Goal: Check status: Check status

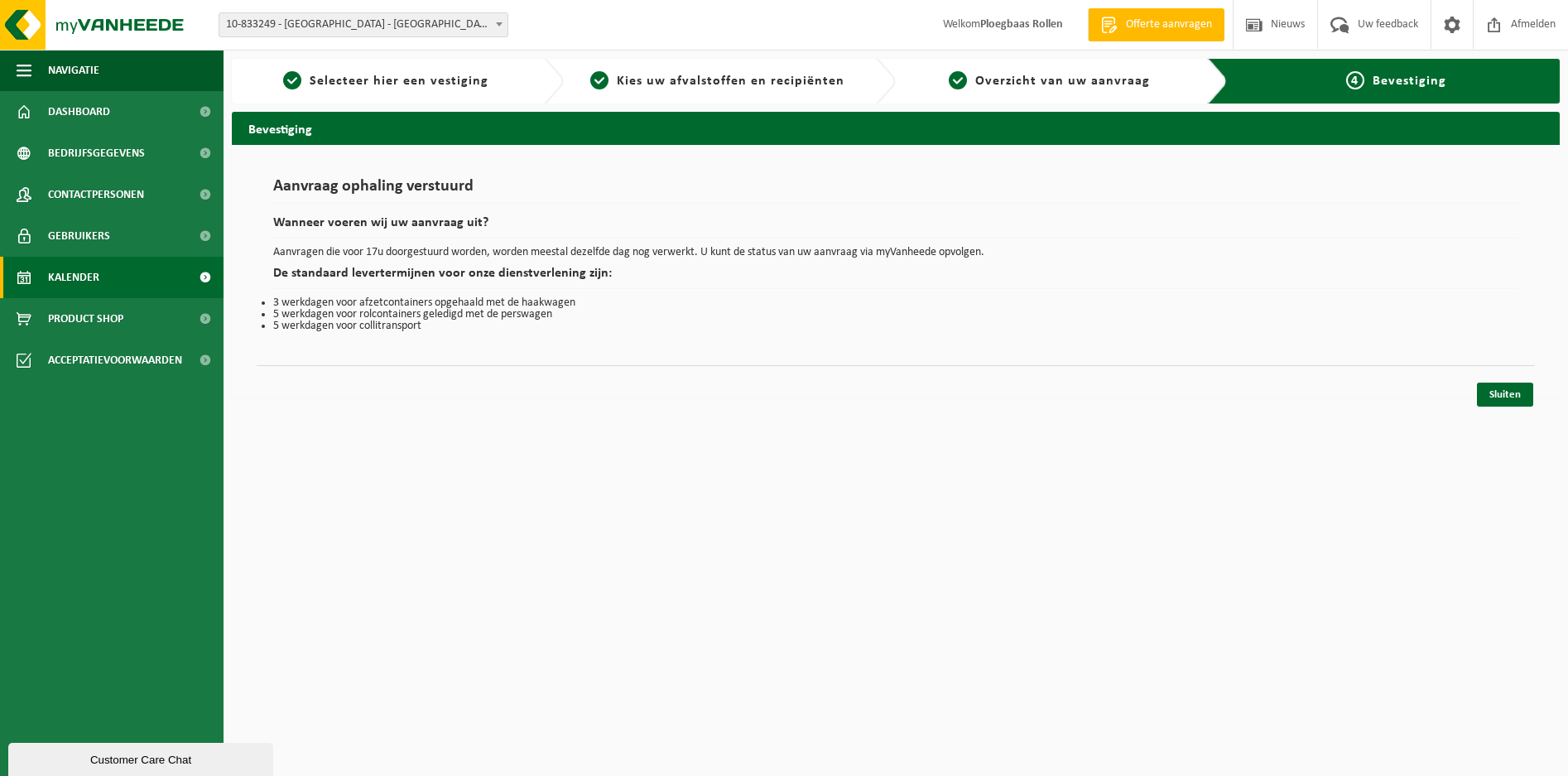
click at [91, 281] on span "Kalender" at bounding box center [73, 277] width 51 height 41
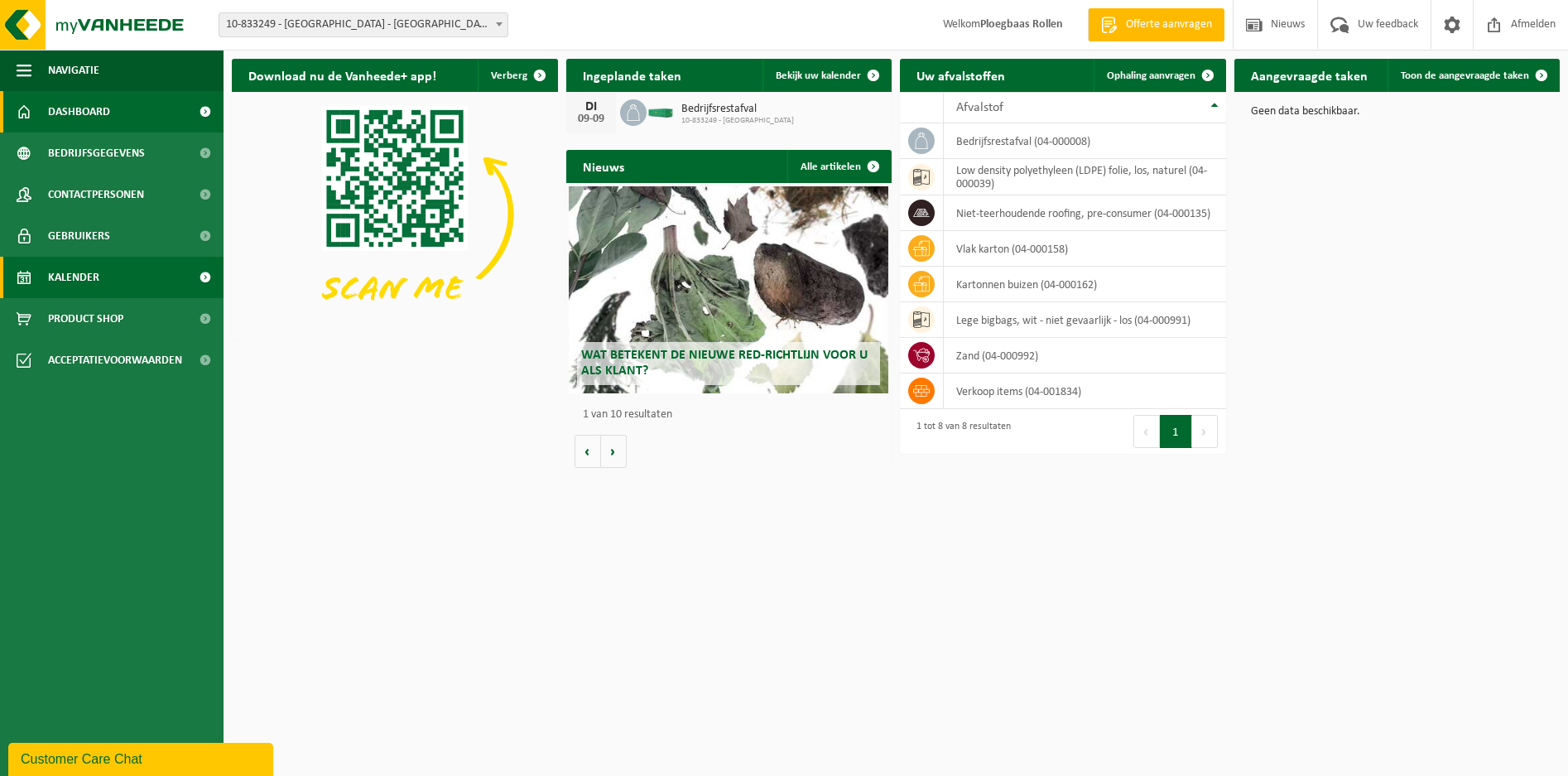
click at [91, 261] on span "Kalender" at bounding box center [73, 277] width 51 height 41
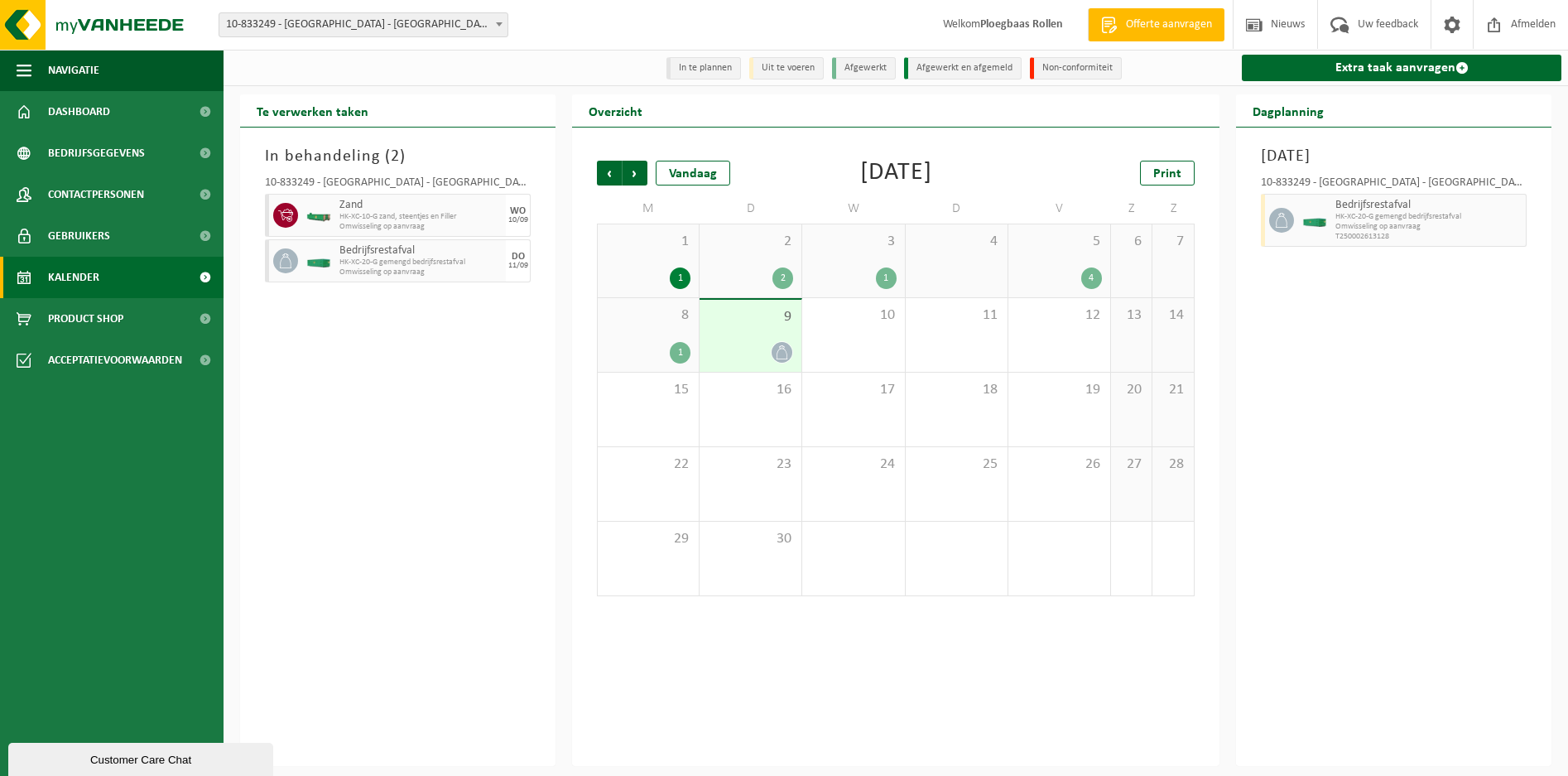
click at [1078, 250] on span "5" at bounding box center [1058, 242] width 85 height 19
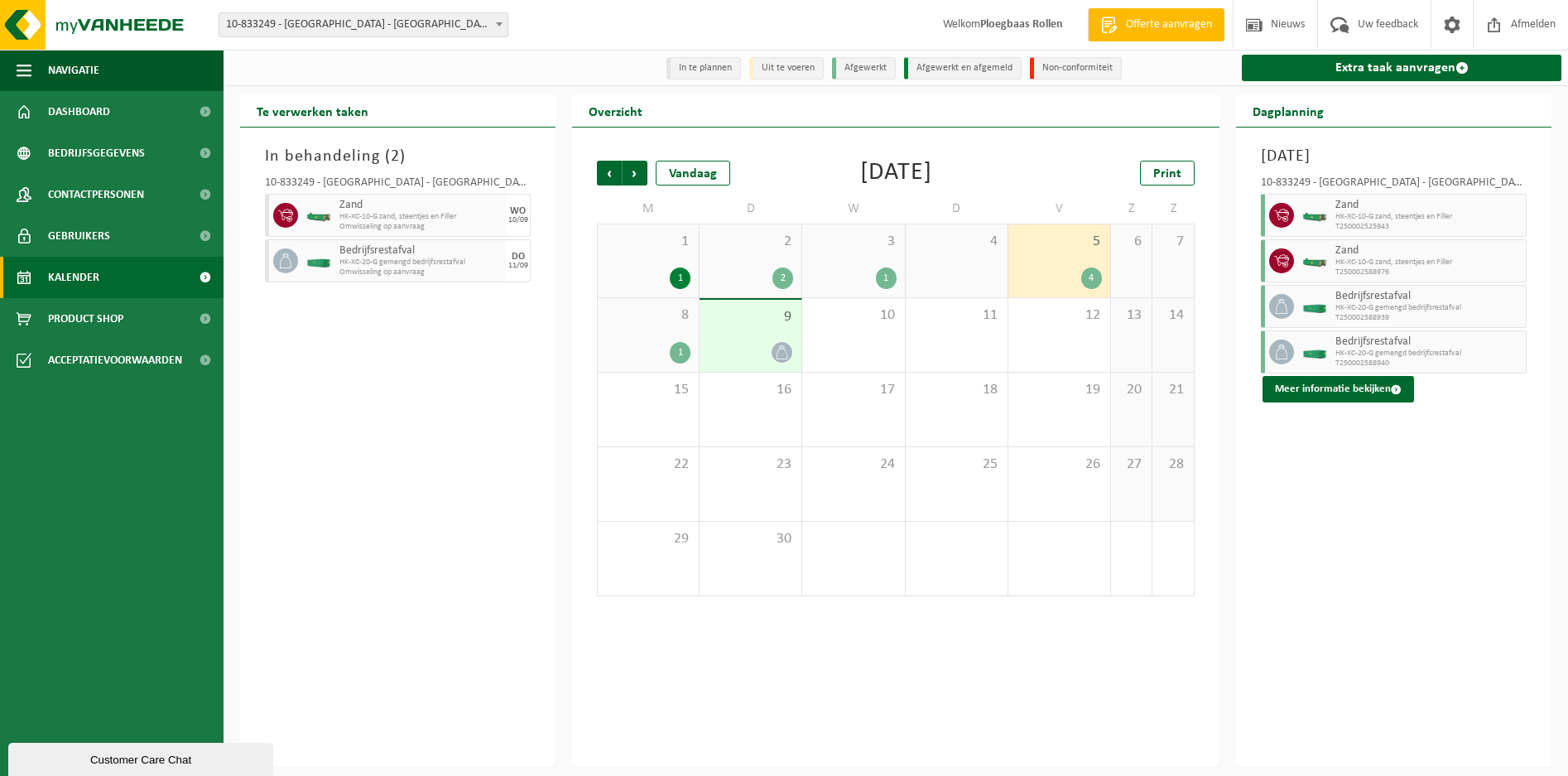
click at [684, 341] on div "8 1" at bounding box center [648, 334] width 101 height 74
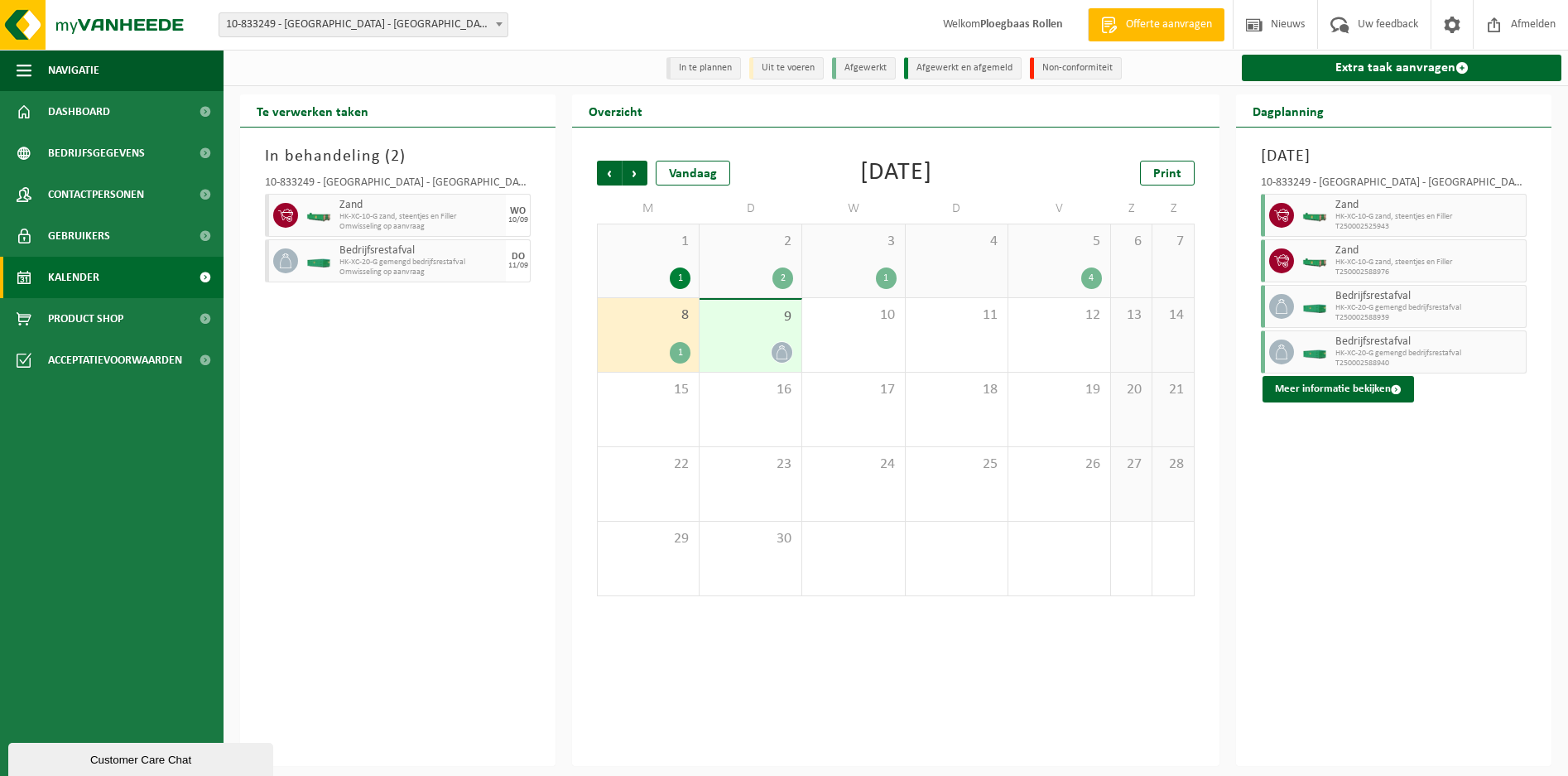
click at [740, 333] on div "9" at bounding box center [749, 335] width 102 height 72
